Goal: Task Accomplishment & Management: Manage account settings

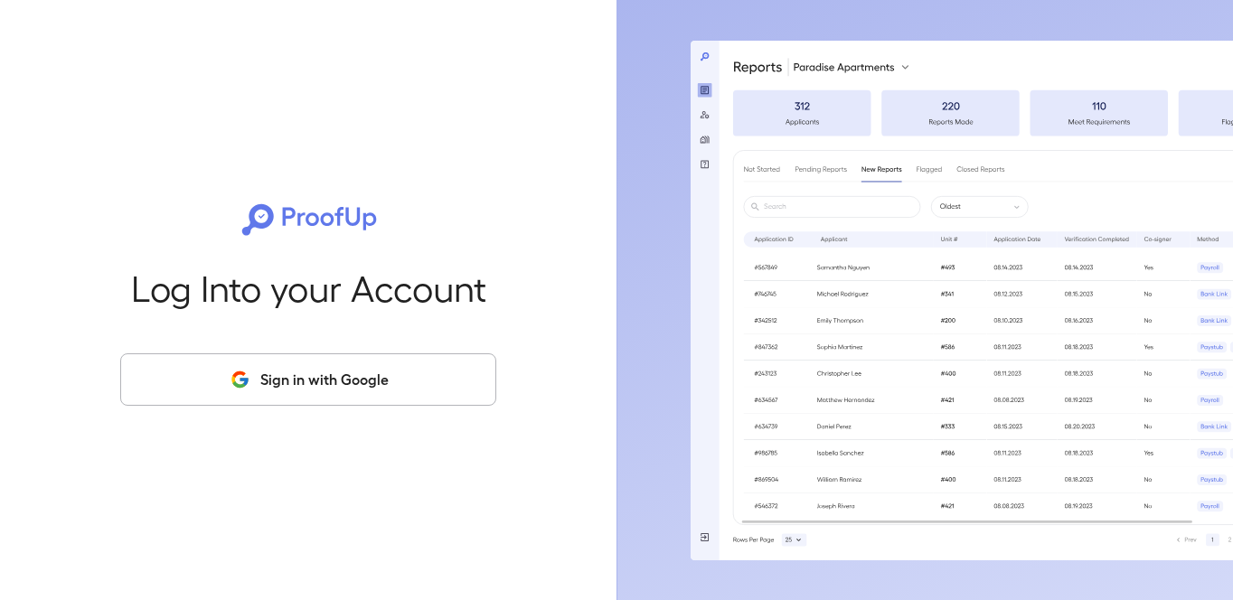
click at [305, 344] on div "Log Into your Account Sign in with Google" at bounding box center [308, 300] width 559 height 600
click at [312, 371] on button "Sign in with Google" at bounding box center [308, 380] width 376 height 52
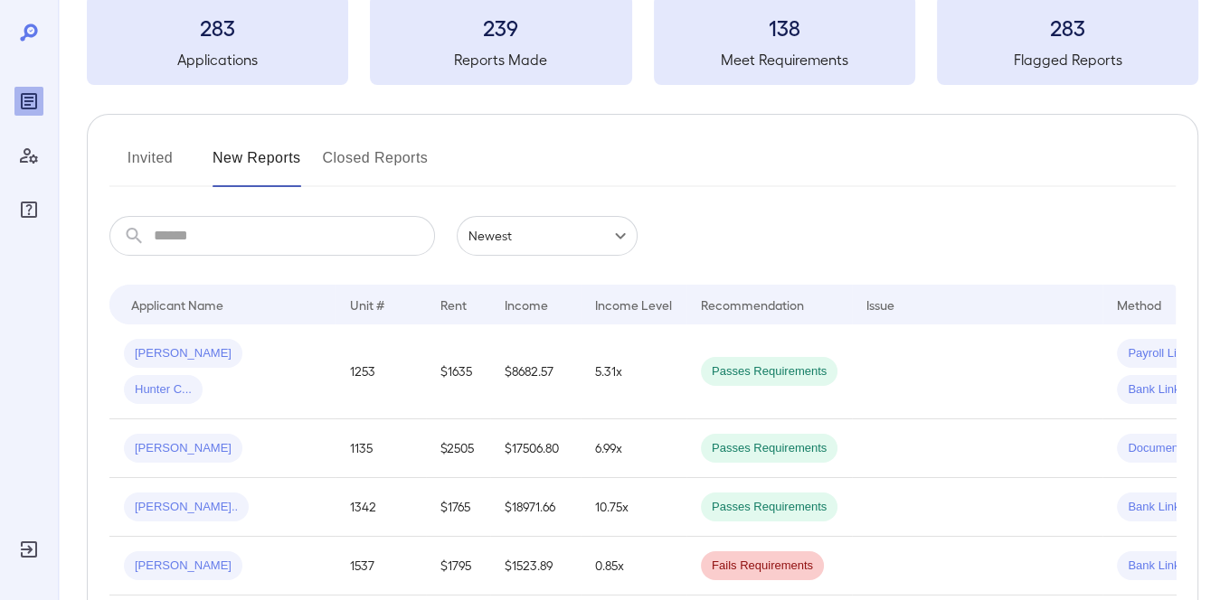
scroll to position [181, 0]
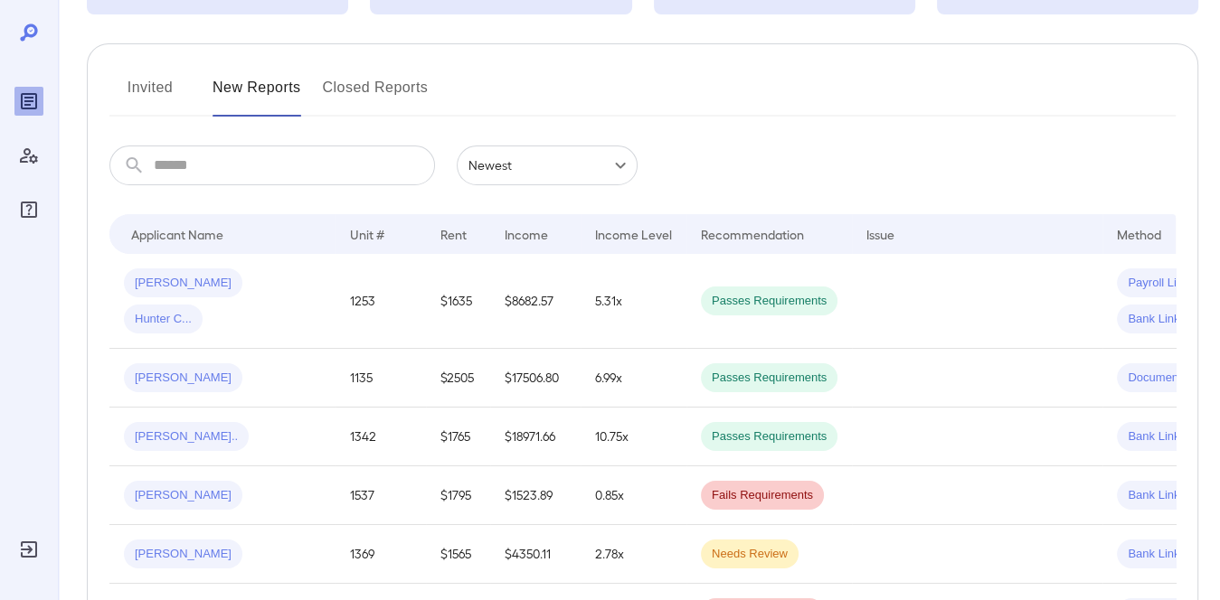
click at [164, 93] on button "Invited" at bounding box center [149, 94] width 81 height 43
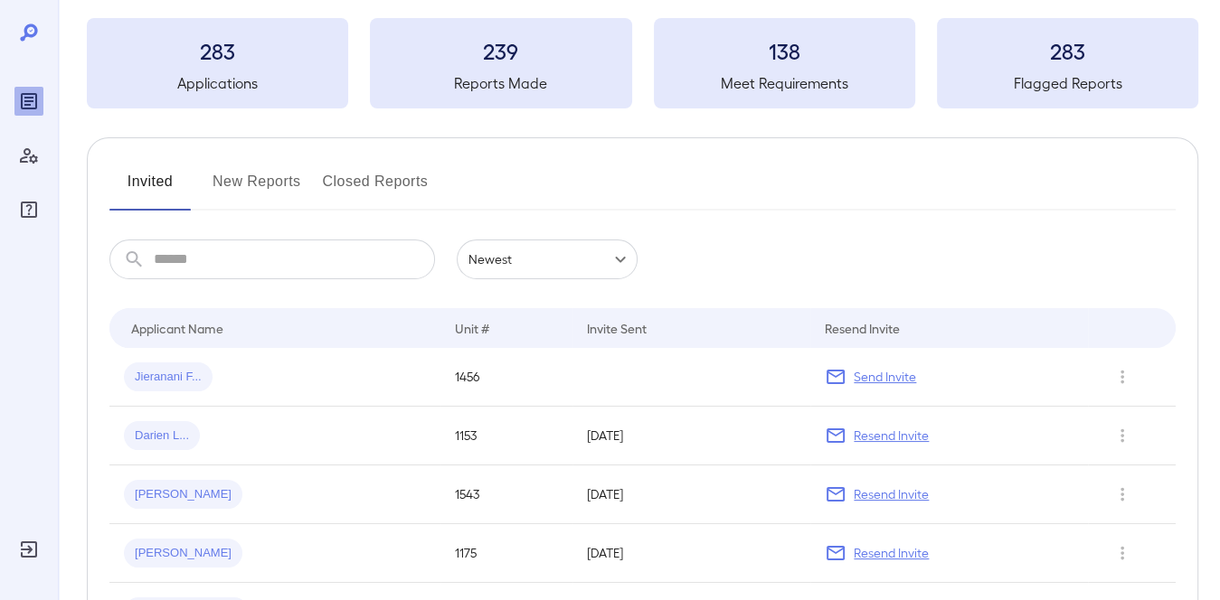
scroll to position [181, 0]
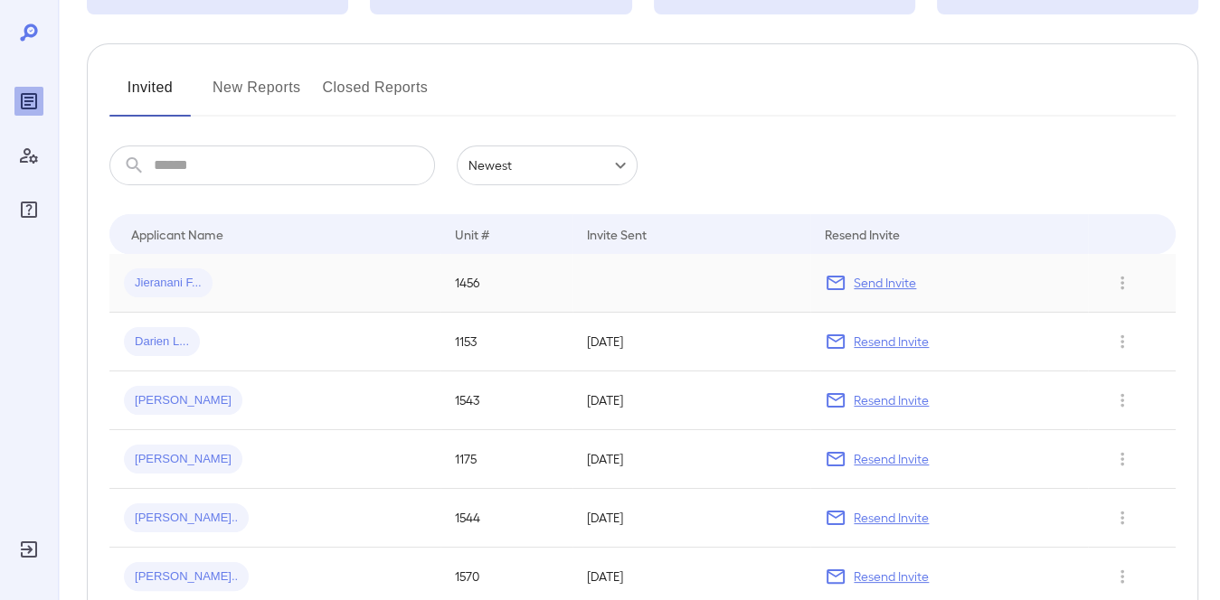
click at [895, 285] on p "Send Invite" at bounding box center [885, 283] width 62 height 18
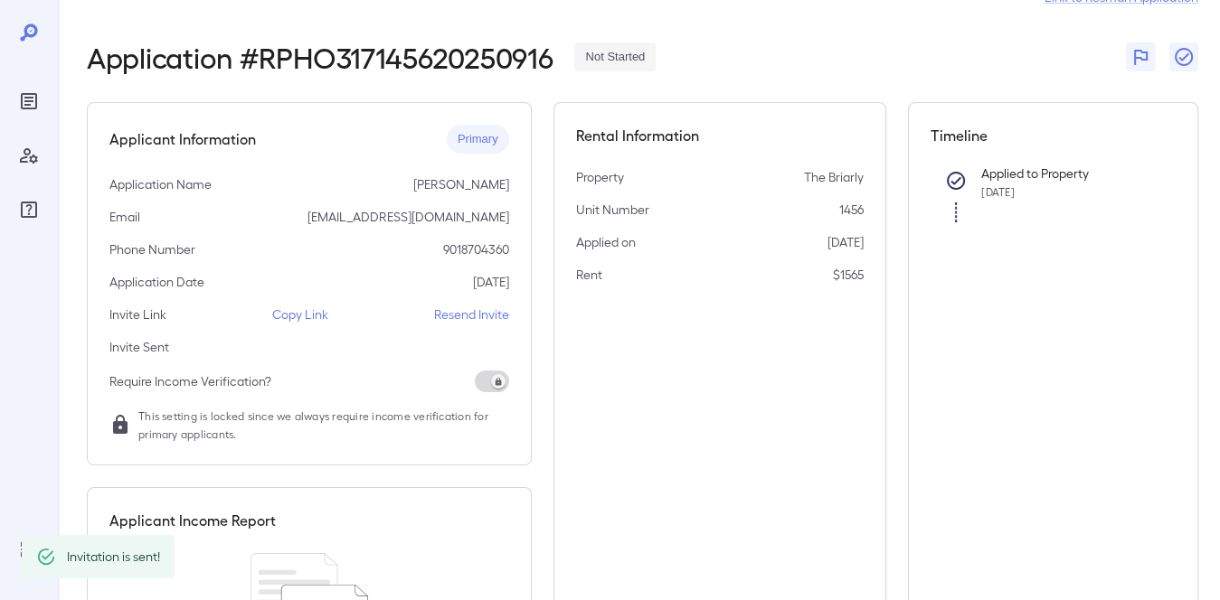
scroll to position [90, 0]
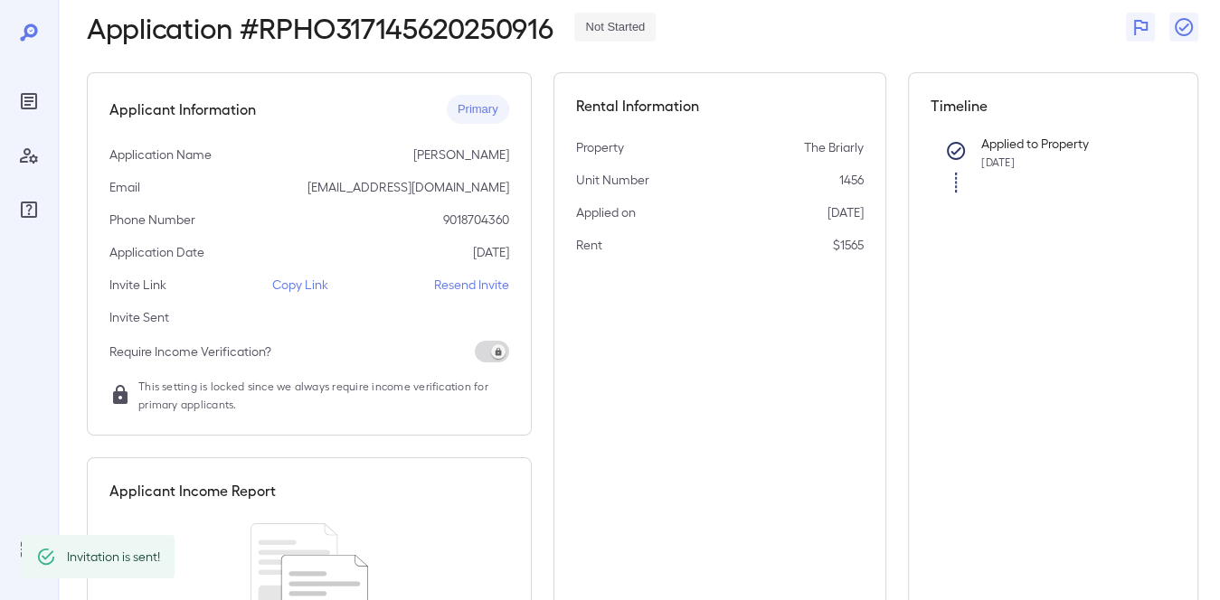
click at [467, 281] on p "Resend Invite" at bounding box center [471, 285] width 75 height 18
click at [43, 93] on div at bounding box center [29, 300] width 58 height 600
click at [29, 104] on icon "Reports" at bounding box center [28, 101] width 9 height 9
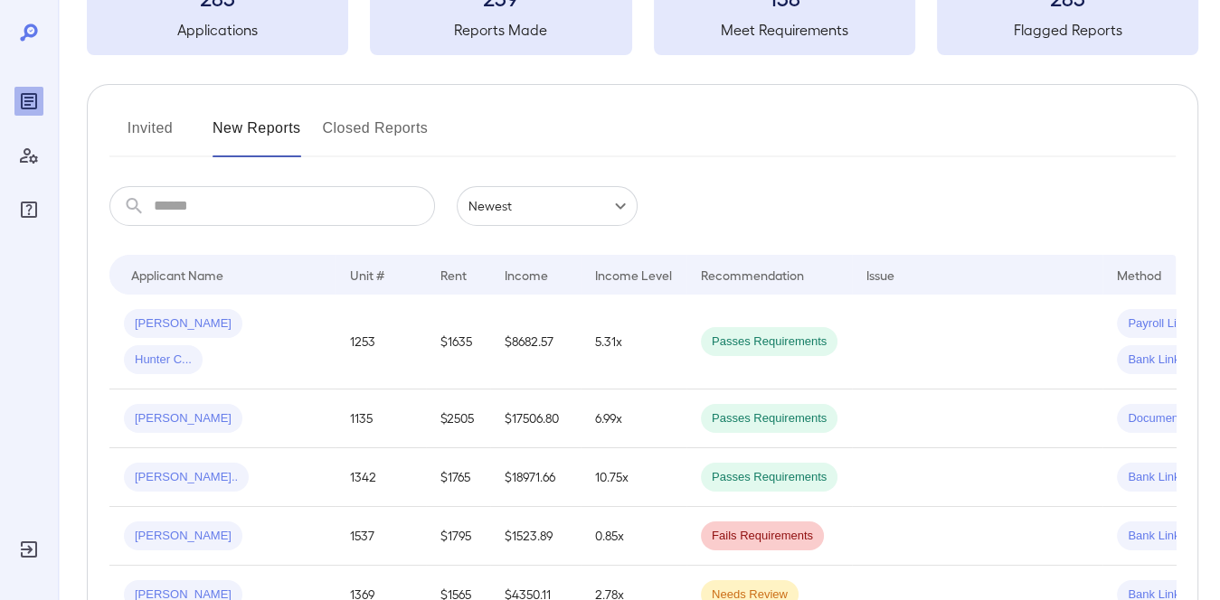
scroll to position [90, 0]
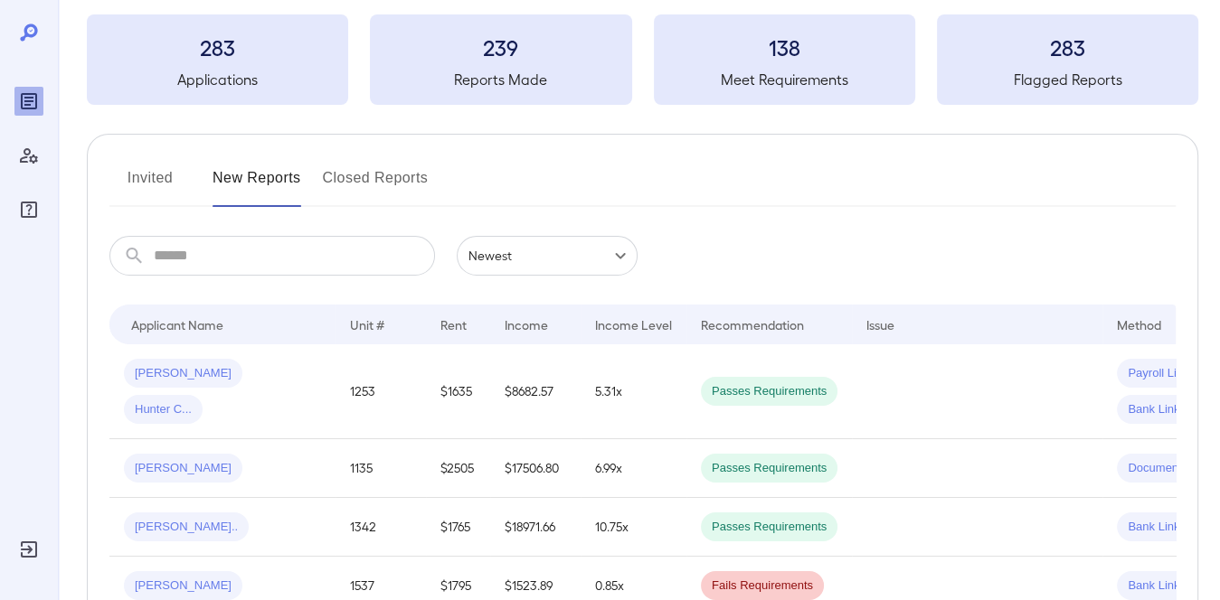
click at [133, 181] on button "Invited" at bounding box center [149, 185] width 81 height 43
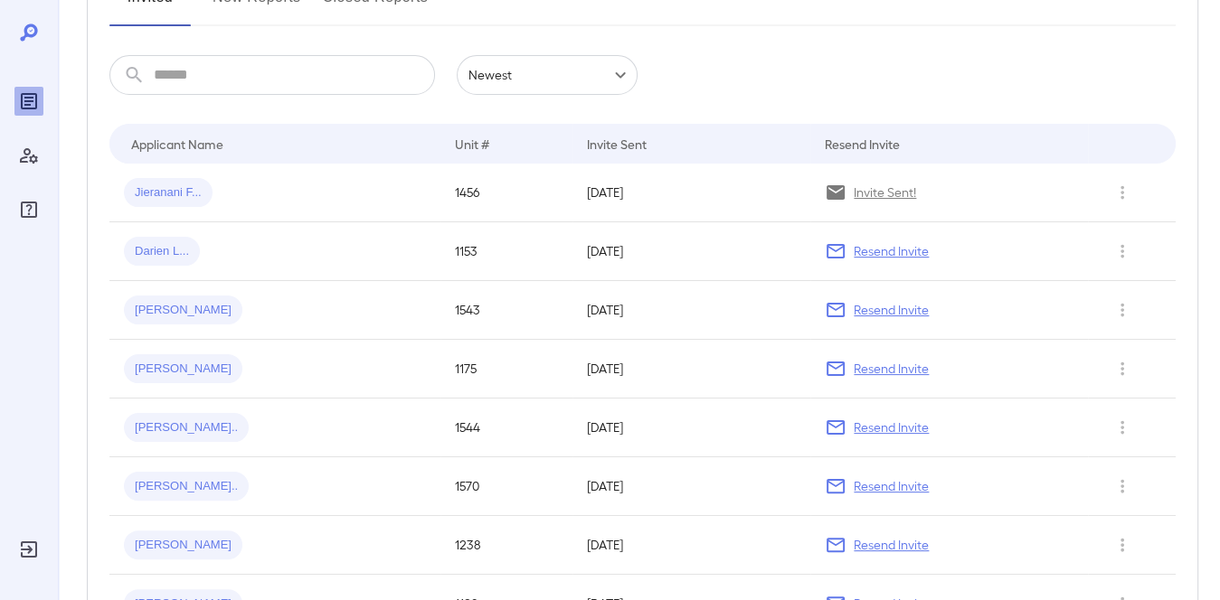
scroll to position [181, 0]
